Goal: Task Accomplishment & Management: Manage account settings

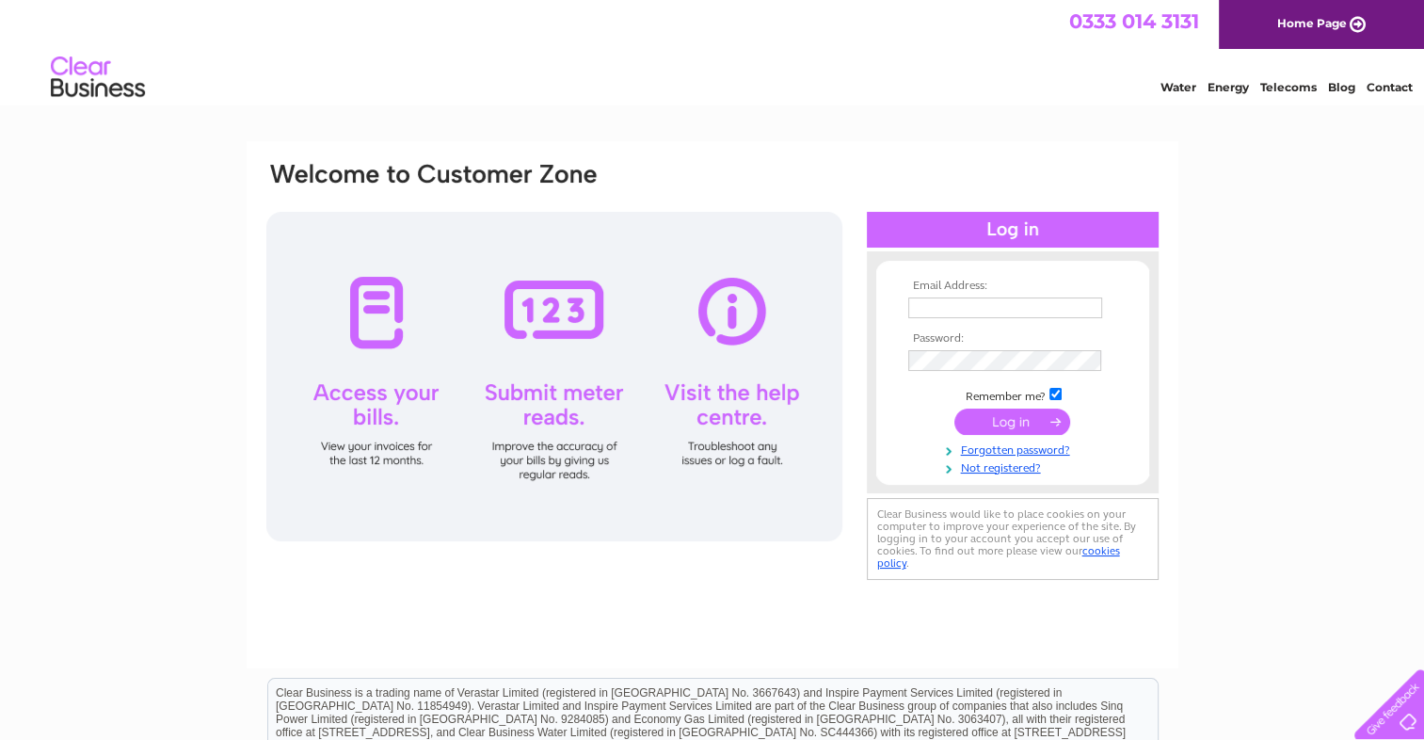
type input "sales@floweremporium.co.uk"
click at [1013, 420] on input "submit" at bounding box center [1013, 422] width 116 height 26
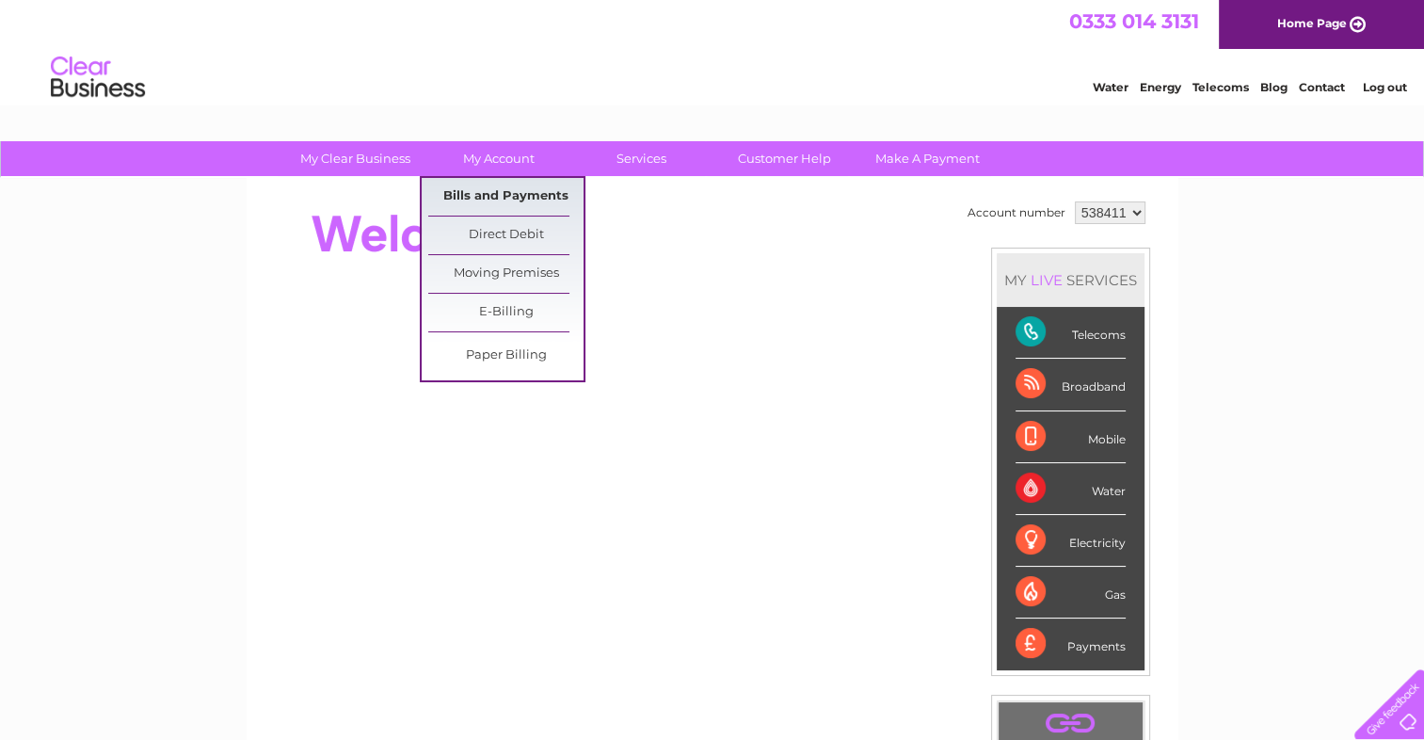
click at [501, 193] on link "Bills and Payments" at bounding box center [505, 197] width 155 height 38
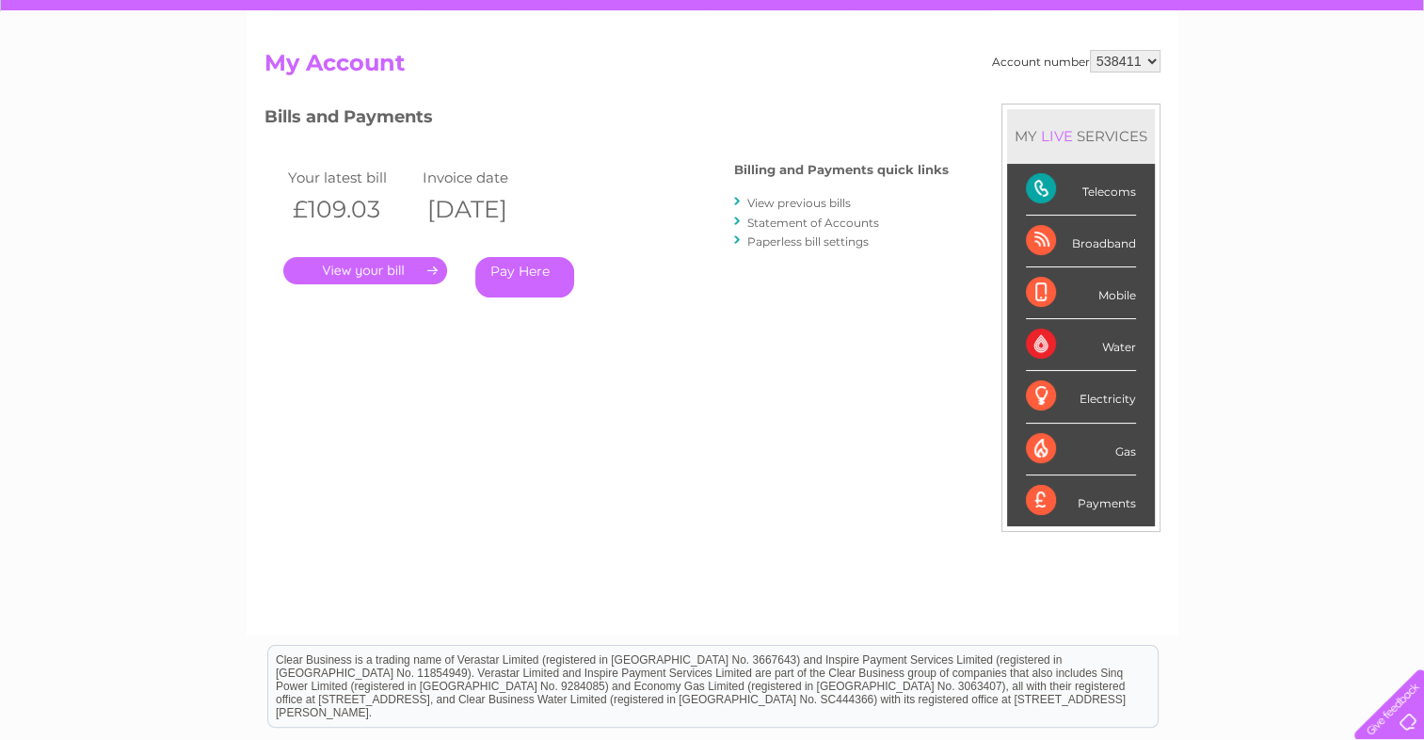
scroll to position [188, 0]
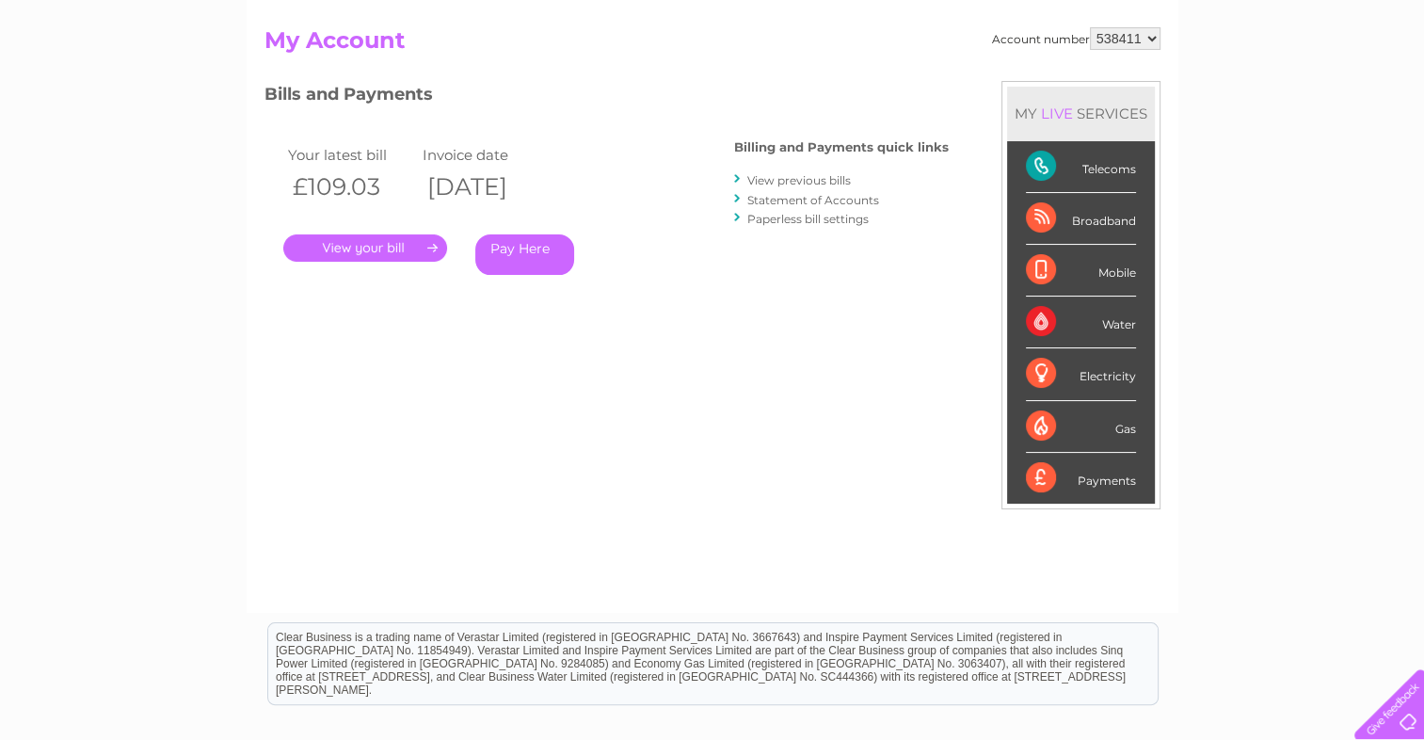
click at [387, 238] on link "." at bounding box center [365, 247] width 164 height 27
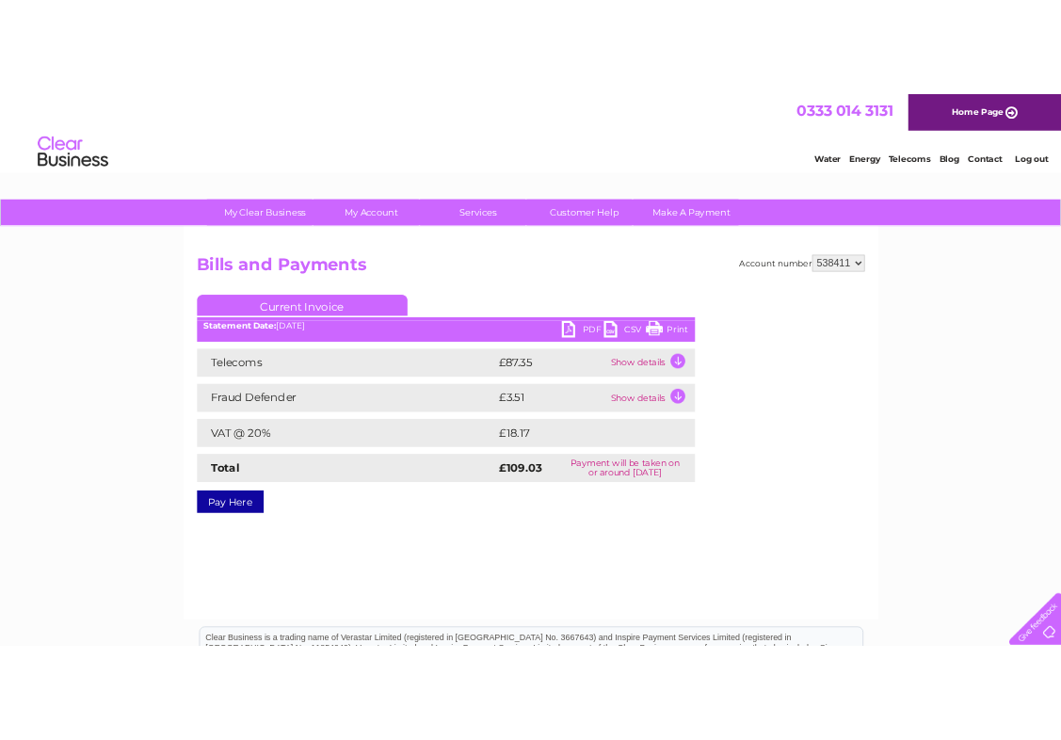
scroll to position [94, 0]
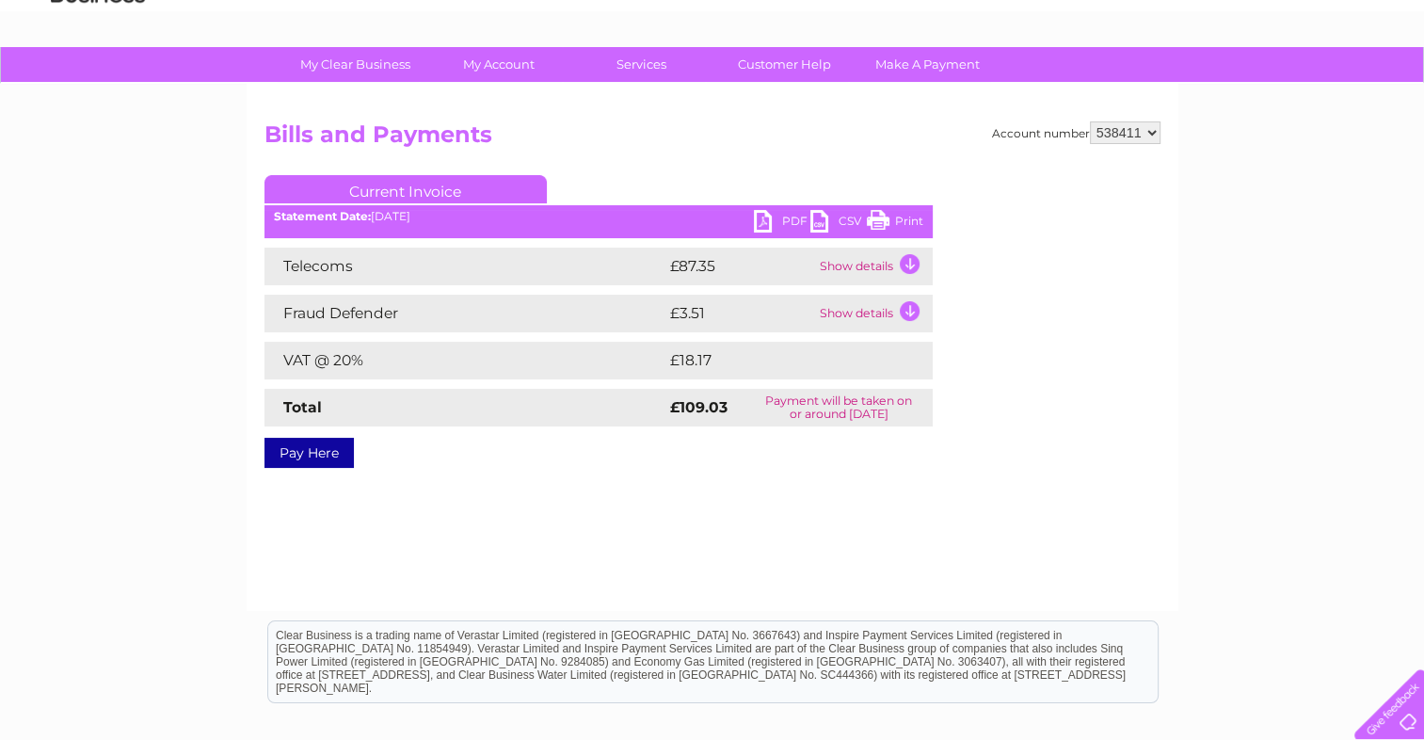
click at [784, 218] on link "PDF" at bounding box center [782, 223] width 56 height 27
